Goal: Information Seeking & Learning: Learn about a topic

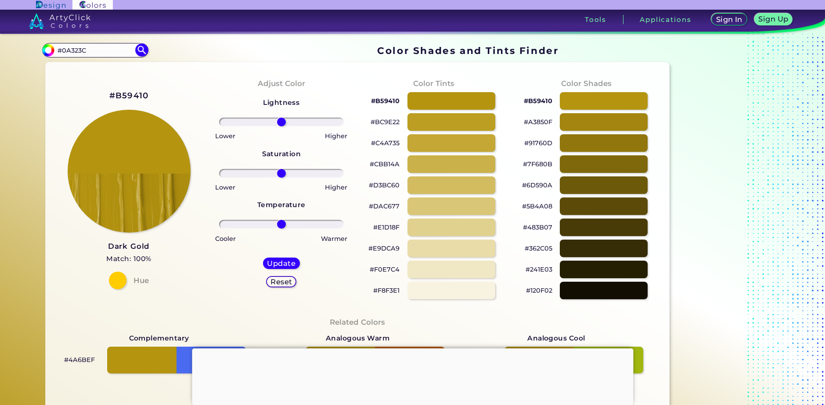
type input "#0A323C"
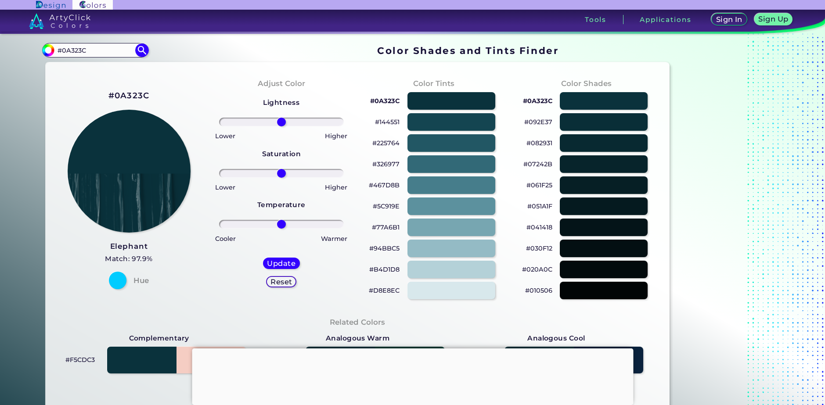
scroll to position [88, 0]
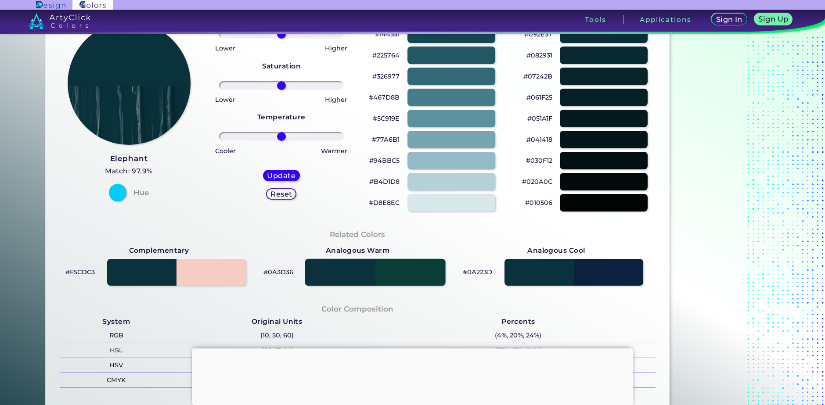
click at [416, 271] on div at bounding box center [375, 272] width 141 height 27
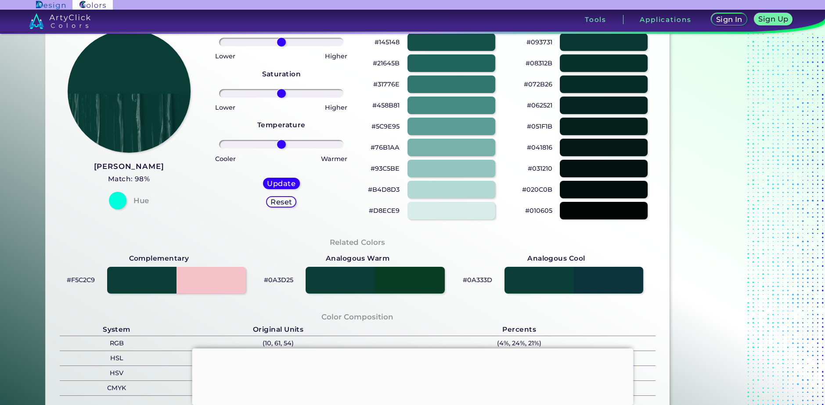
scroll to position [88, 0]
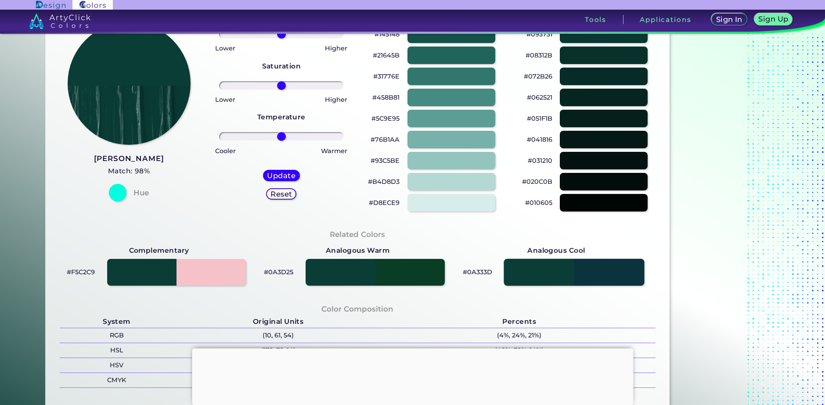
click at [605, 270] on div at bounding box center [574, 272] width 141 height 27
type input "#0a333d"
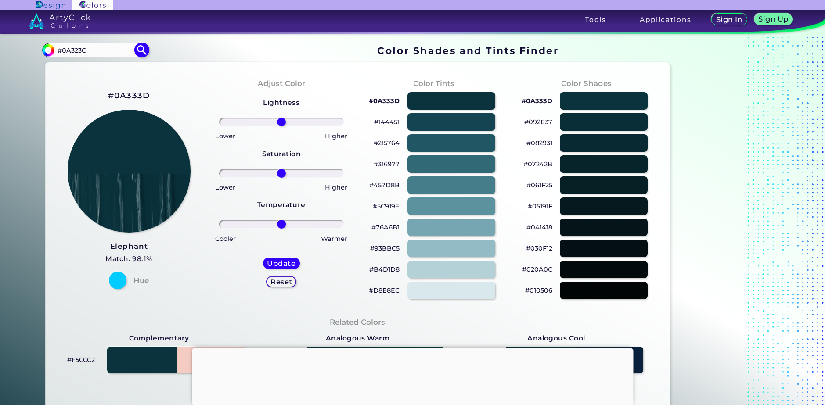
drag, startPoint x: 87, startPoint y: 51, endPoint x: 51, endPoint y: 53, distance: 37.0
click at [51, 53] on div "#0a333d #0A323C Acadia ◉ Acid Green ◉ Aero Blue ◉ Alabaster ◉ Albescent White ◉…" at bounding box center [95, 50] width 106 height 14
paste input "3C0A32"
type input "#3C0A32"
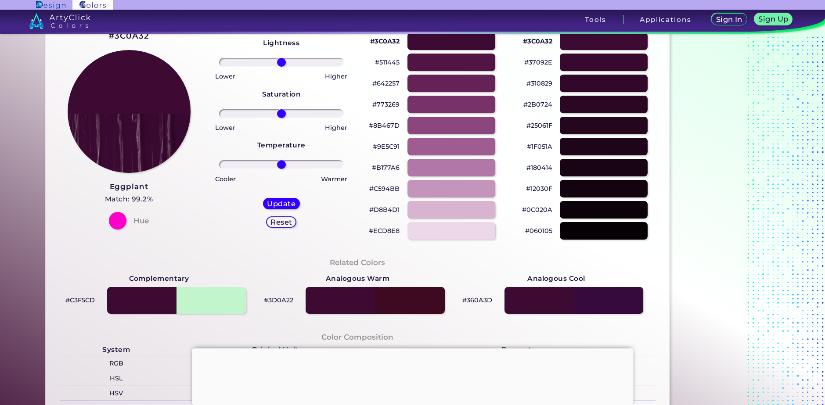
scroll to position [44, 0]
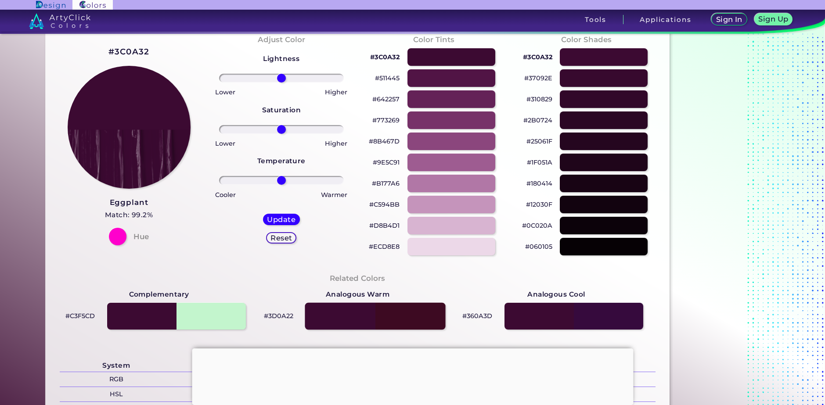
click at [412, 319] on div at bounding box center [375, 316] width 141 height 27
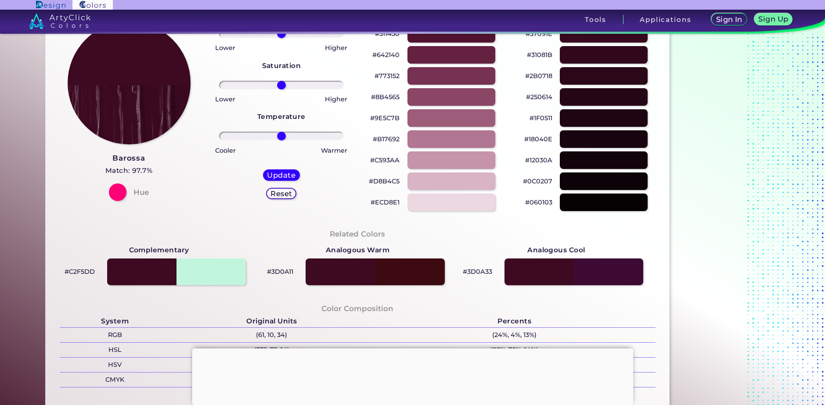
scroll to position [88, 0]
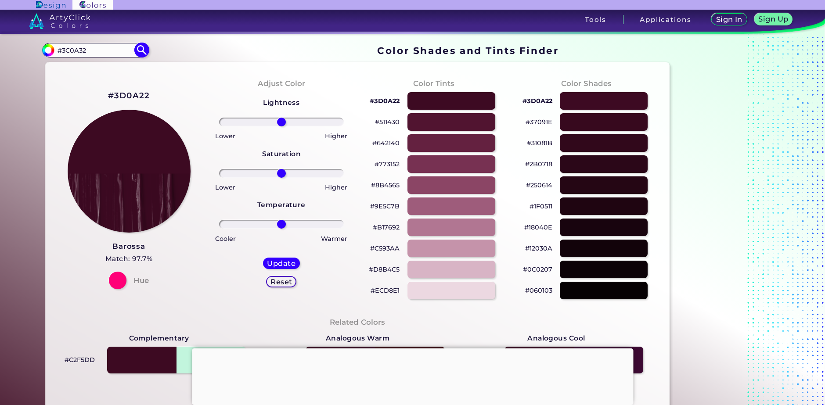
click at [138, 51] on img at bounding box center [141, 50] width 15 height 15
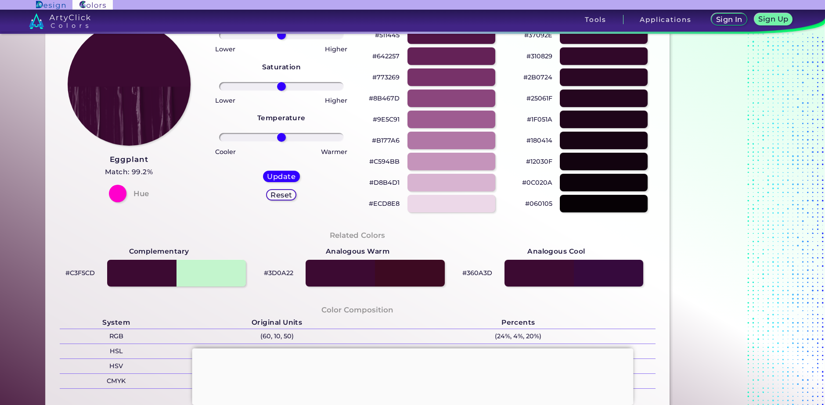
scroll to position [88, 0]
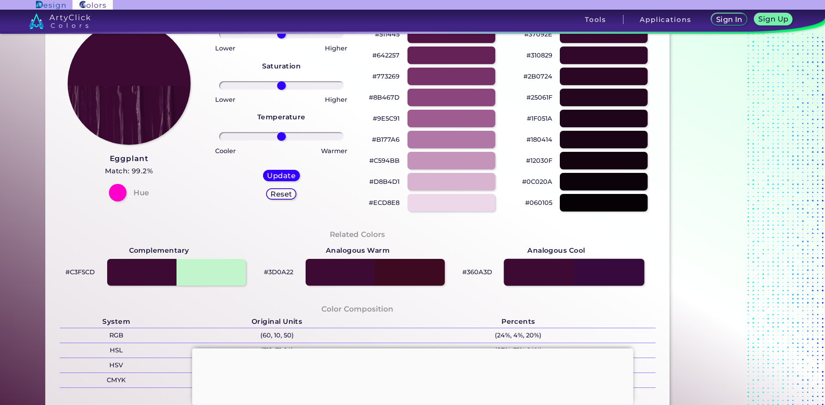
click at [599, 274] on div at bounding box center [574, 272] width 141 height 27
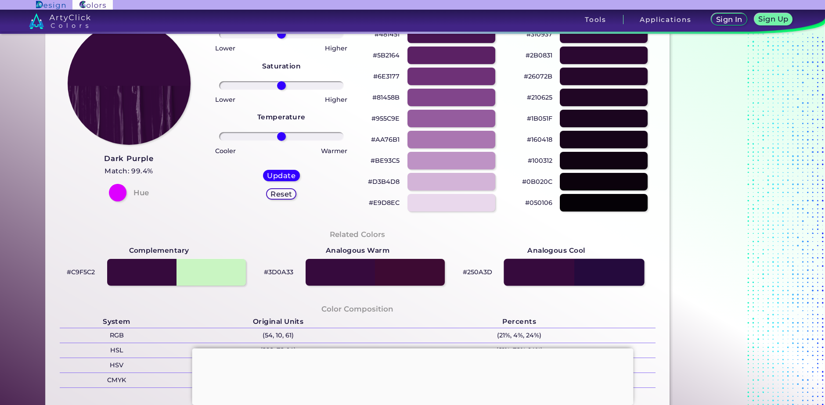
type input "#360a3d"
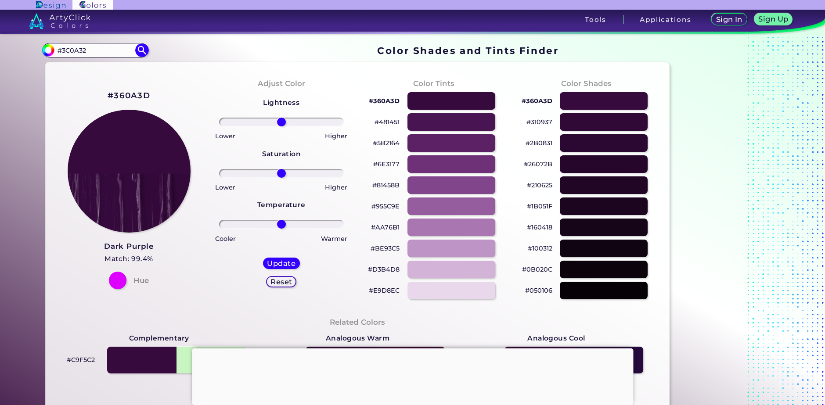
drag, startPoint x: 106, startPoint y: 48, endPoint x: 37, endPoint y: 48, distance: 69.4
click at [37, 48] on div "Color Shades Finder #360a3d #3C0A32 Acadia ◉ Acid Green ◉ Aero Blue ◉ Alabaster…" at bounding box center [413, 358] width 790 height 648
paste input "20A3C"
type input "#320A3C"
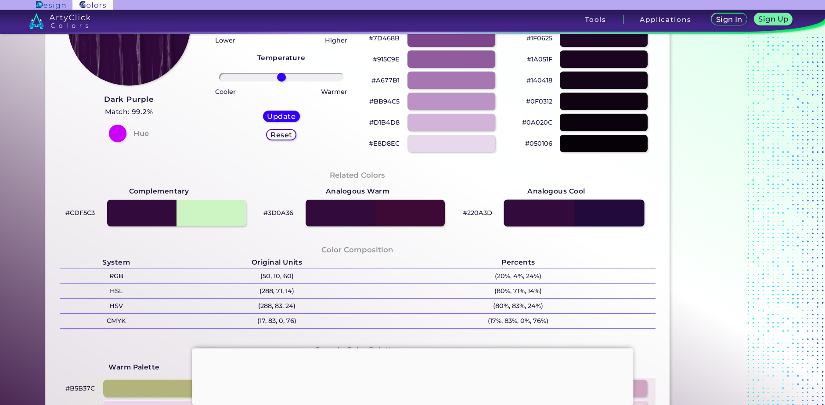
scroll to position [132, 0]
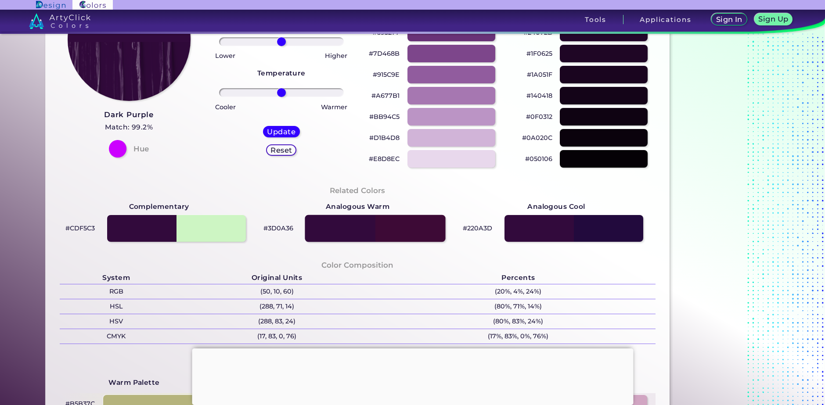
click at [394, 227] on div at bounding box center [375, 228] width 141 height 27
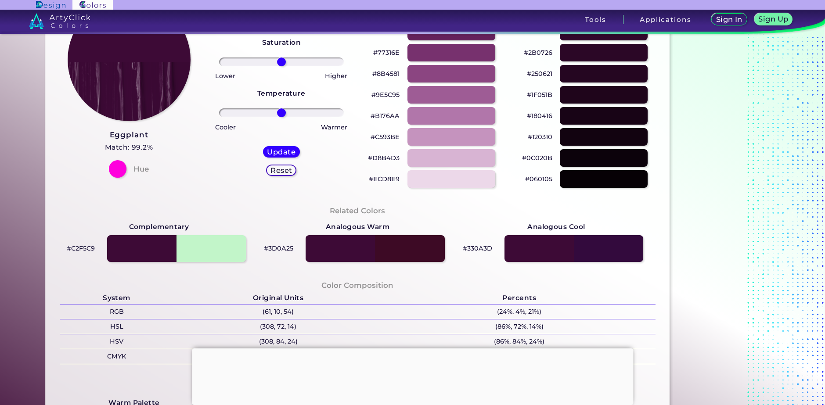
scroll to position [132, 0]
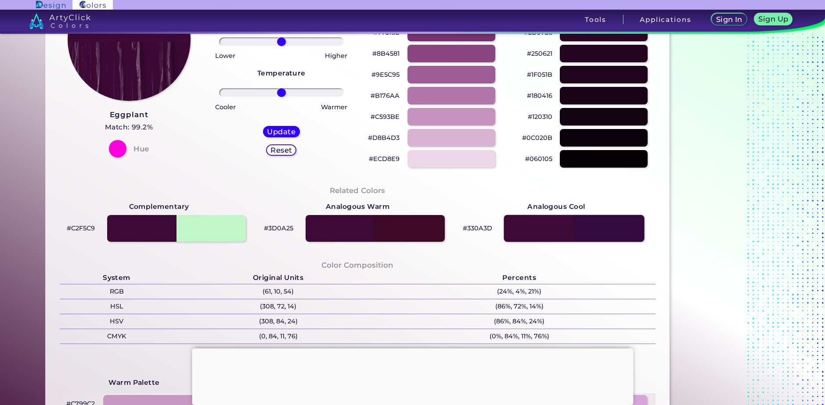
click at [602, 227] on div at bounding box center [574, 228] width 141 height 27
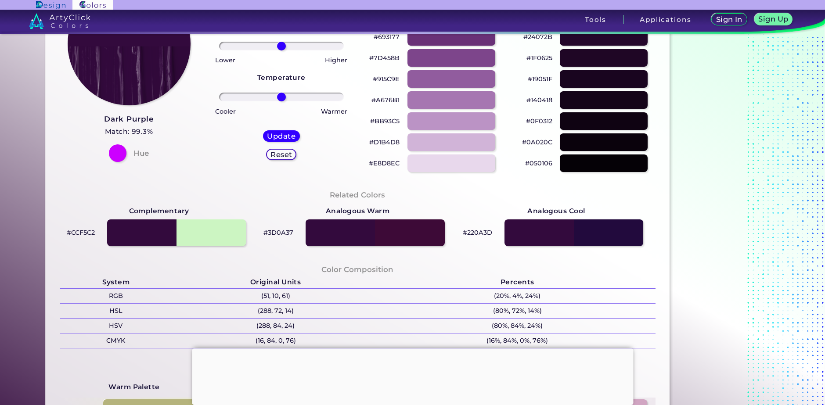
scroll to position [132, 0]
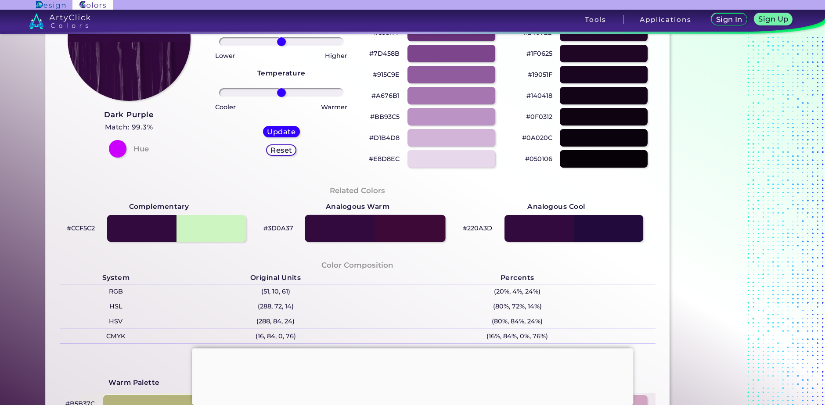
click at [410, 230] on div at bounding box center [375, 228] width 141 height 27
type input "#3d0a37"
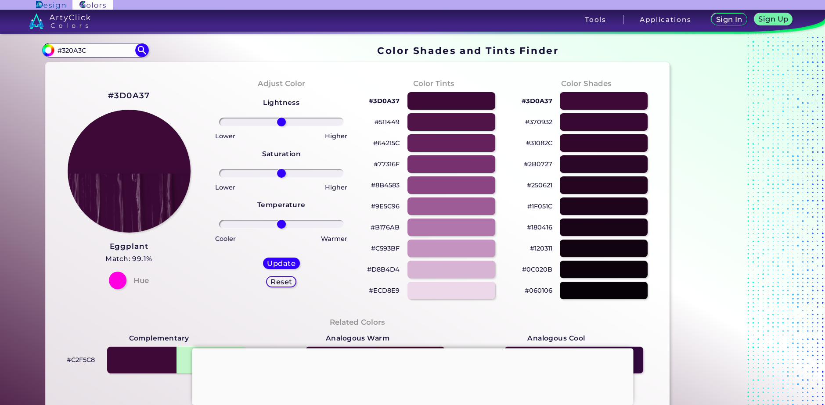
drag, startPoint x: 108, startPoint y: 52, endPoint x: 10, endPoint y: 45, distance: 98.2
click at [10, 45] on section "Color Shades Finder #3d0a37 #320A3C Acadia ◉ Acid Green ◉ Aero Blue ◉ Alabaster…" at bounding box center [412, 220] width 825 height 372
paste input "C0A32"
type input "#3C0A32"
type input "#3c0a32"
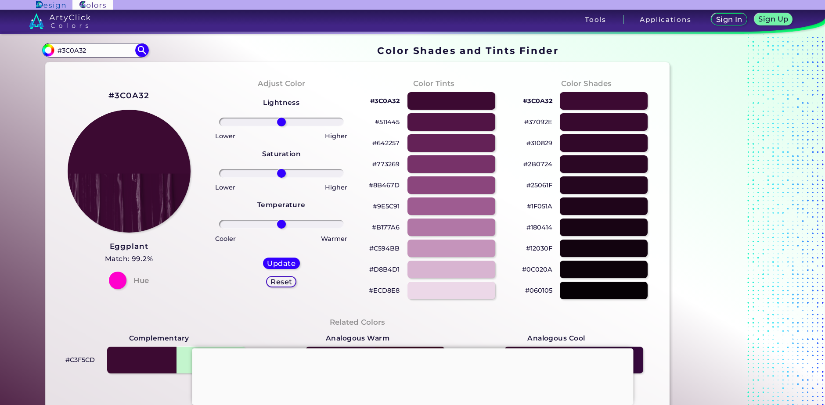
drag, startPoint x: 104, startPoint y: 50, endPoint x: 38, endPoint y: 55, distance: 65.6
click at [38, 55] on div "Color Shades Finder #3c0a32 #3C0A32 Acadia ◉ Acid Green ◉ Aero Blue ◉ Alabaster…" at bounding box center [413, 358] width 790 height 648
paste input "320A"
type input "#3C320A"
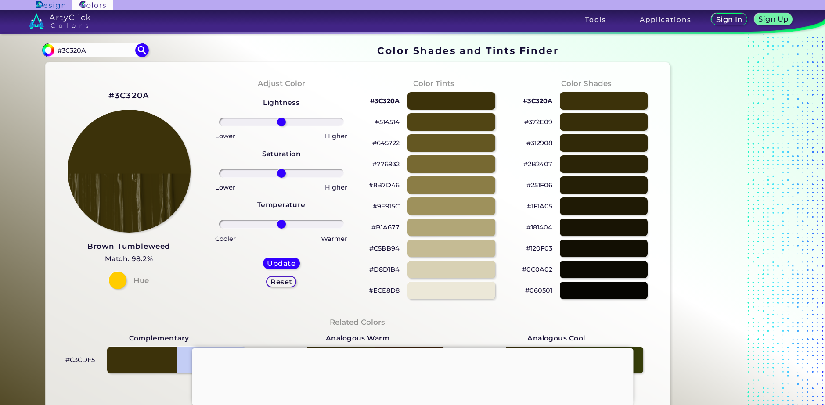
scroll to position [44, 0]
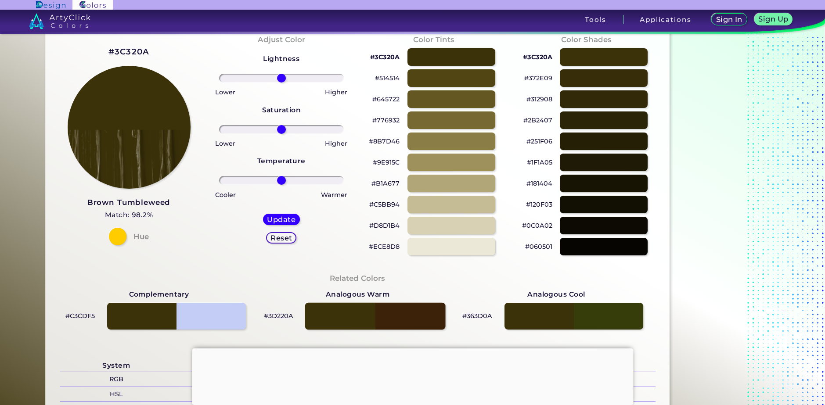
click at [420, 322] on div at bounding box center [375, 316] width 141 height 27
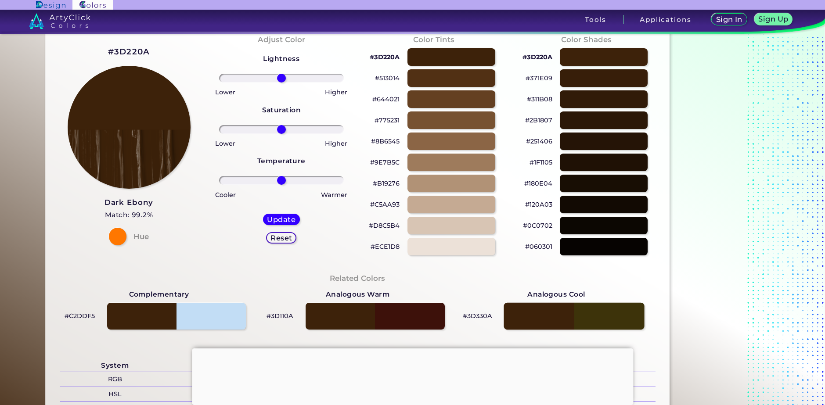
click at [614, 326] on div at bounding box center [574, 316] width 141 height 27
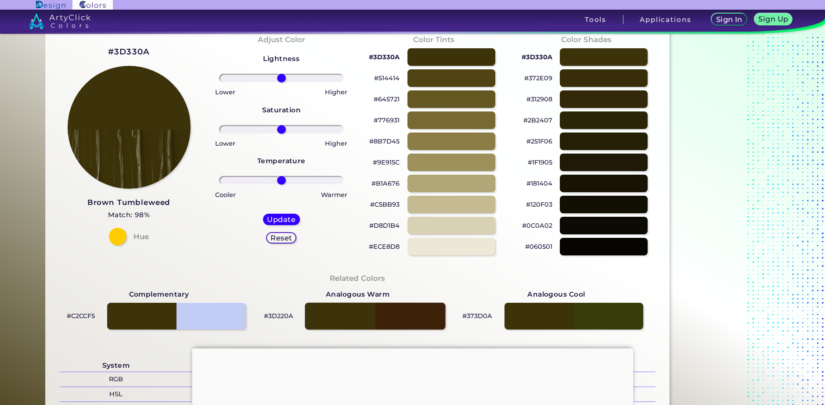
click at [427, 311] on div at bounding box center [375, 316] width 141 height 27
type input "#3d220a"
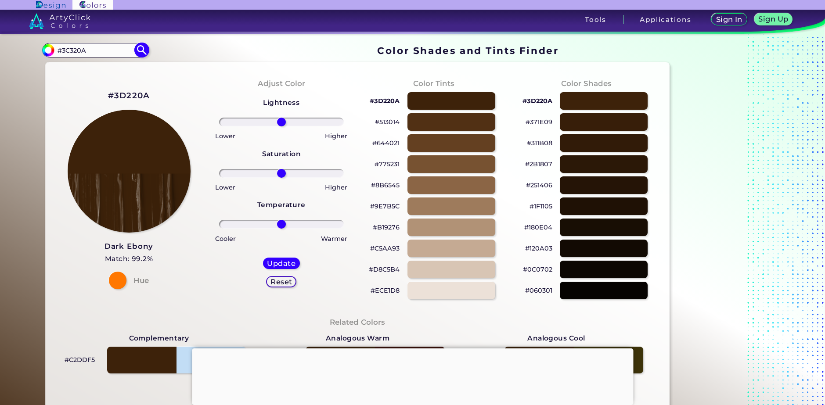
drag, startPoint x: 95, startPoint y: 51, endPoint x: 44, endPoint y: 51, distance: 51.4
click at [44, 51] on div "#3d220a #3C320A Acadia ◉ Acid Green ◉ Aero Blue ◉ Alabaster ◉ Albescent White ◉…" at bounding box center [95, 50] width 106 height 14
paste input "23C"
type input "#323C0A"
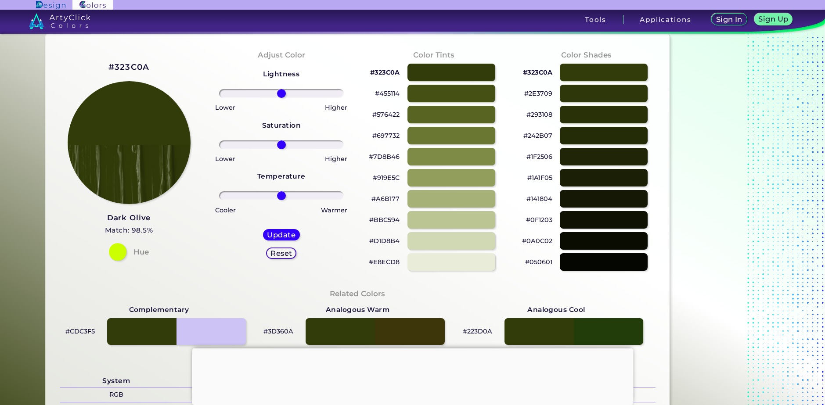
scroll to position [44, 0]
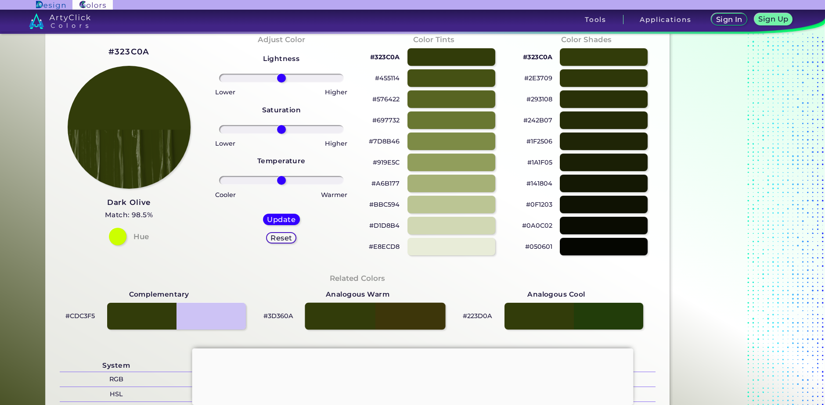
click at [408, 312] on div at bounding box center [375, 316] width 141 height 27
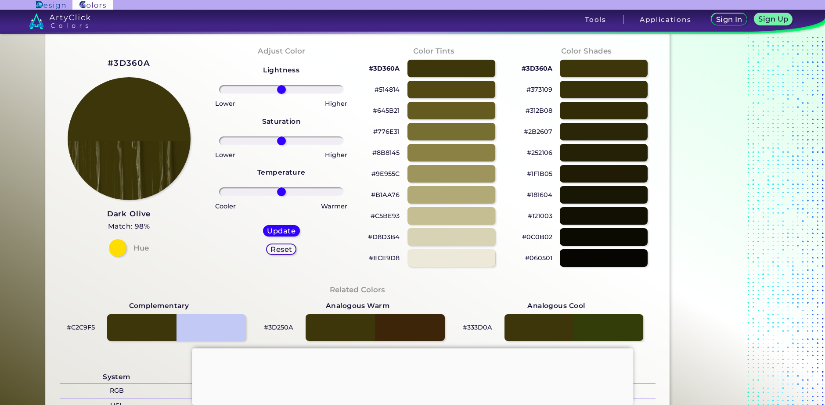
scroll to position [88, 0]
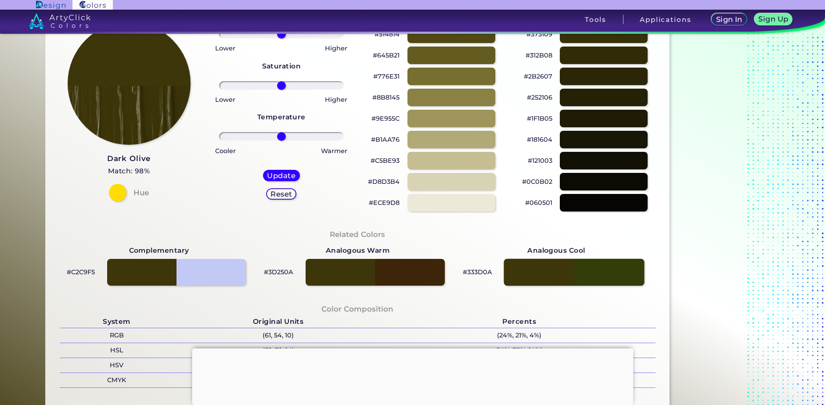
click at [599, 270] on div at bounding box center [574, 272] width 141 height 27
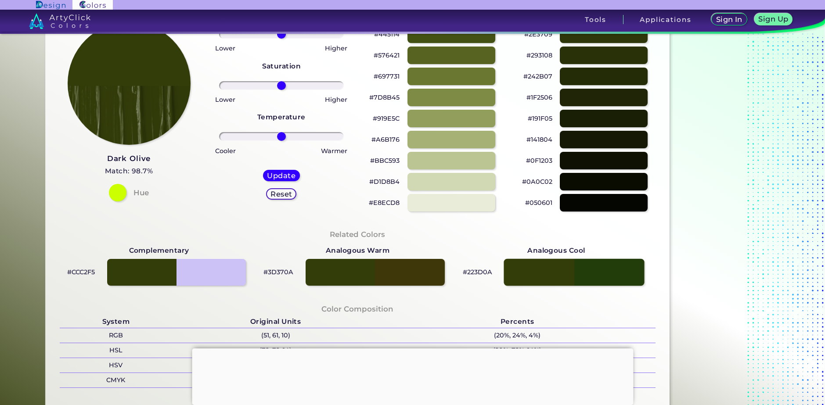
click at [616, 276] on div at bounding box center [574, 272] width 141 height 27
type input "#223d0a"
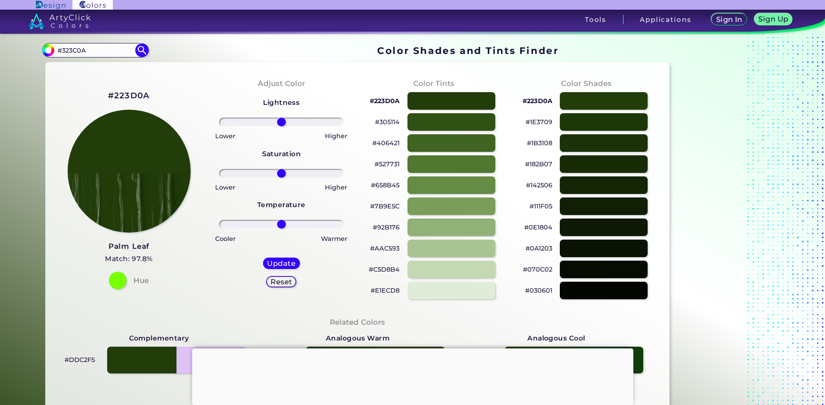
drag, startPoint x: 106, startPoint y: 53, endPoint x: 34, endPoint y: 53, distance: 72.0
click at [34, 53] on div "Color Shades Finder #223d0a #323C0A Acadia ◉ Acid Green ◉ Aero Blue ◉ Alabaster…" at bounding box center [413, 358] width 790 height 648
paste input "C32"
type input "#3C320A"
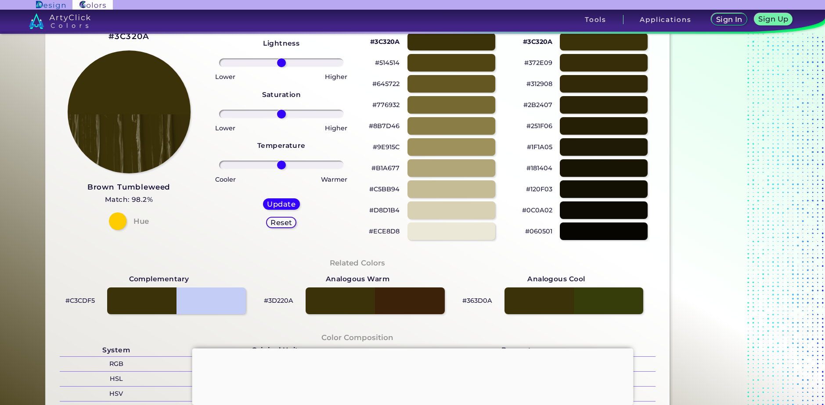
scroll to position [44, 0]
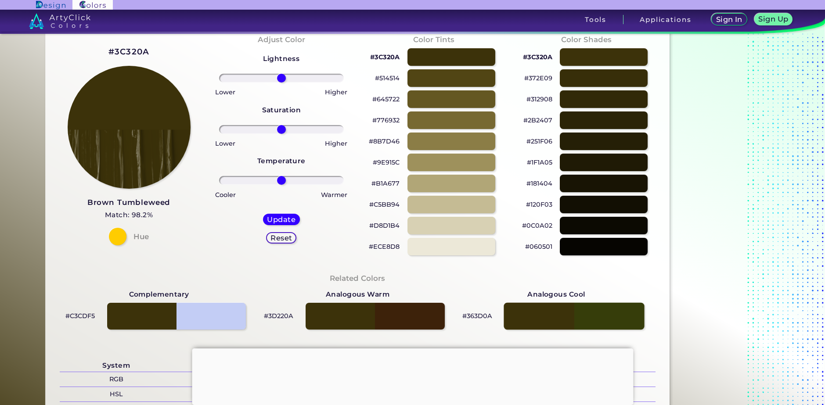
click at [615, 310] on div at bounding box center [574, 316] width 141 height 27
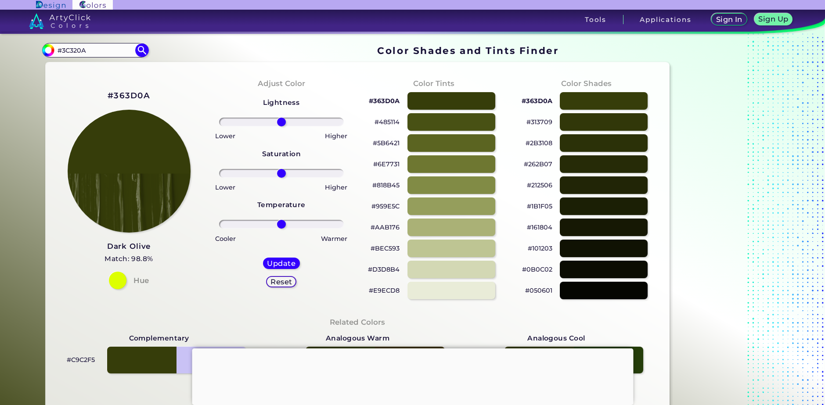
click at [149, 54] on section "#363d0a #3C320A Acadia ◉ Acid Green ◉ Aero Blue ◉ Alabaster ◉ Albescent White ◉…" at bounding box center [357, 50] width 631 height 17
click at [144, 52] on img at bounding box center [141, 50] width 15 height 15
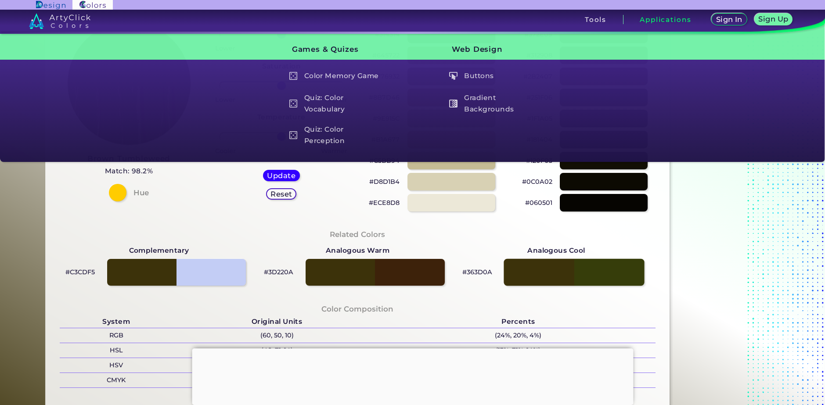
click at [595, 263] on div at bounding box center [574, 272] width 141 height 27
type input "#363d0a"
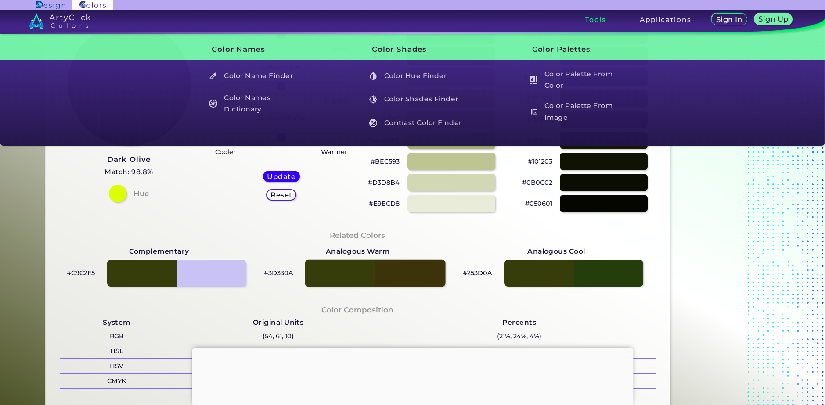
scroll to position [88, 0]
